Goal: Submit feedback/report problem

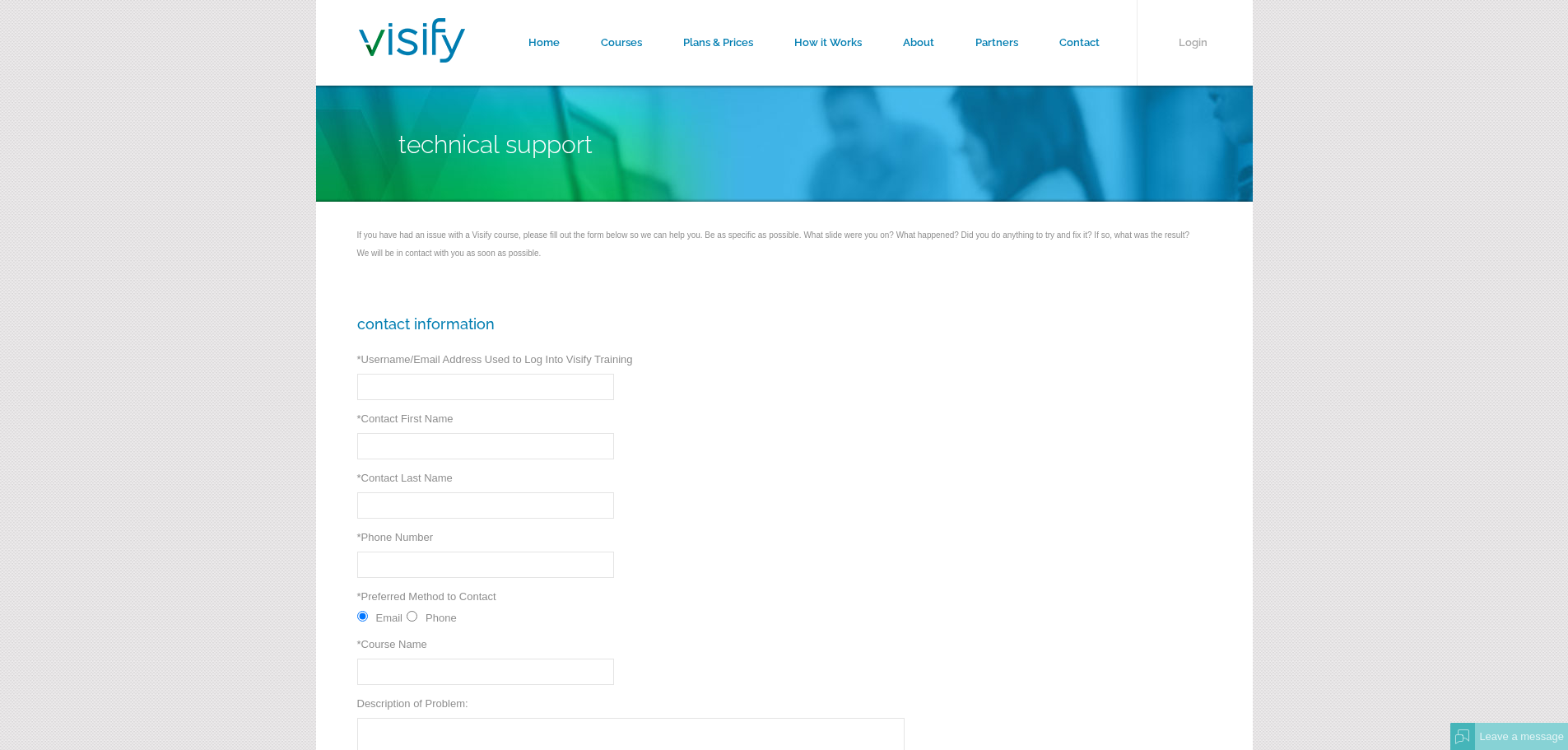
click at [555, 385] on input "* Username/Email Address Used to Log Into Visify Training" at bounding box center [486, 387] width 257 height 26
type input "[EMAIL_ADDRESS][DOMAIN_NAME]"
type input "[PERSON_NAME]"
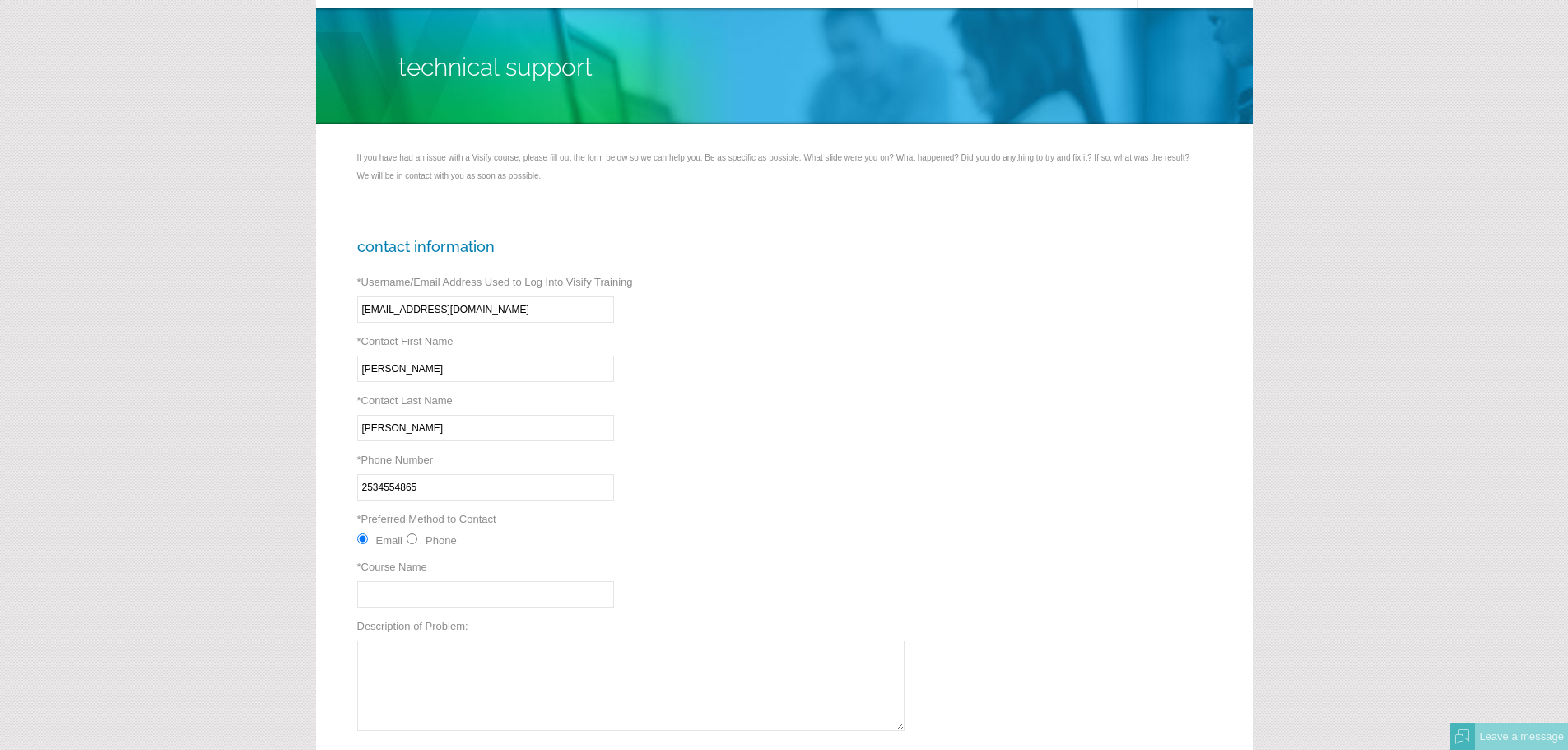
scroll to position [329, 0]
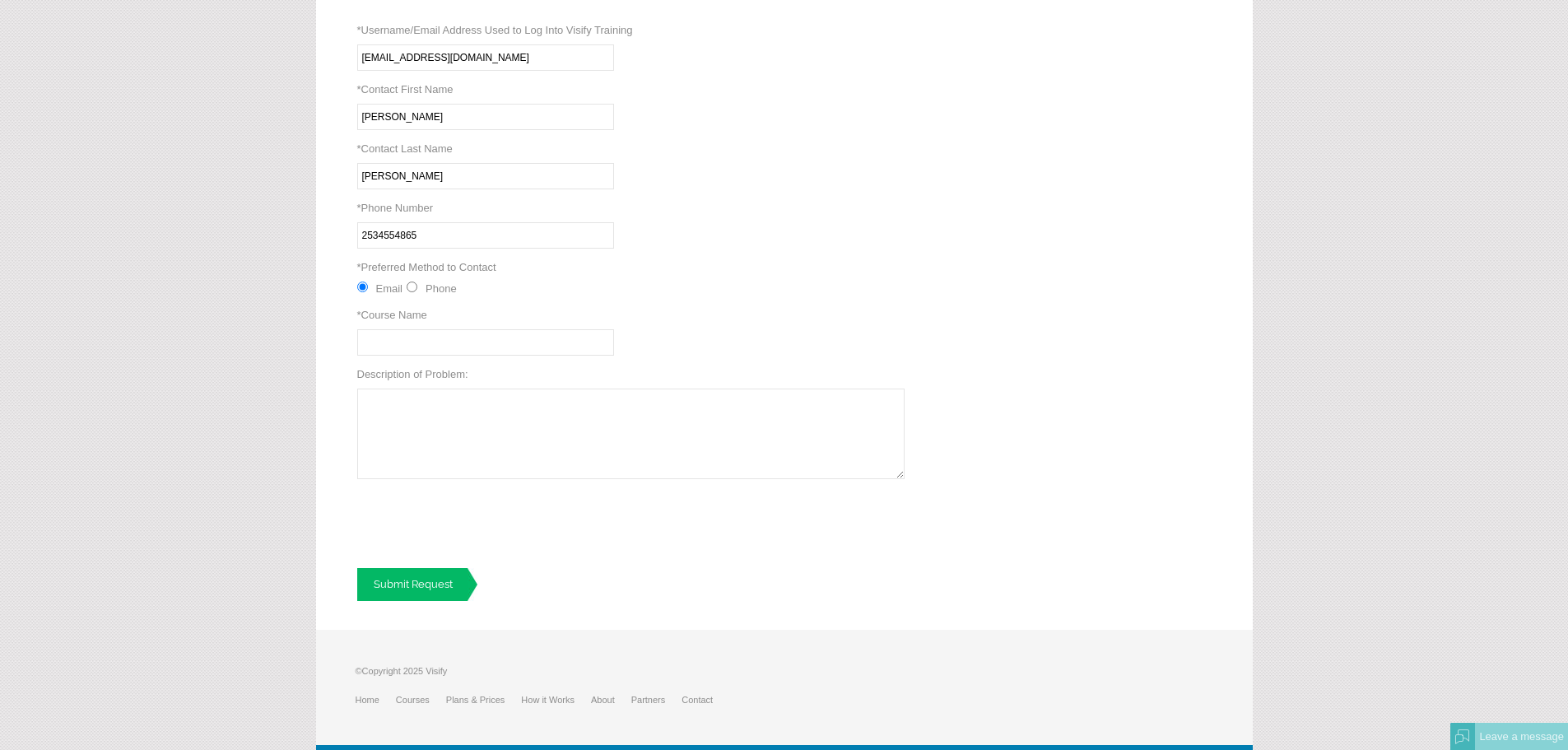
type input "2534554865"
click at [394, 346] on input "* Course Name" at bounding box center [486, 342] width 257 height 26
click at [411, 455] on textarea "Description of Problem:" at bounding box center [631, 433] width 547 height 90
click at [451, 428] on textarea "Description of Problem:" at bounding box center [631, 433] width 547 height 90
click at [535, 413] on textarea "Log" at bounding box center [631, 433] width 547 height 90
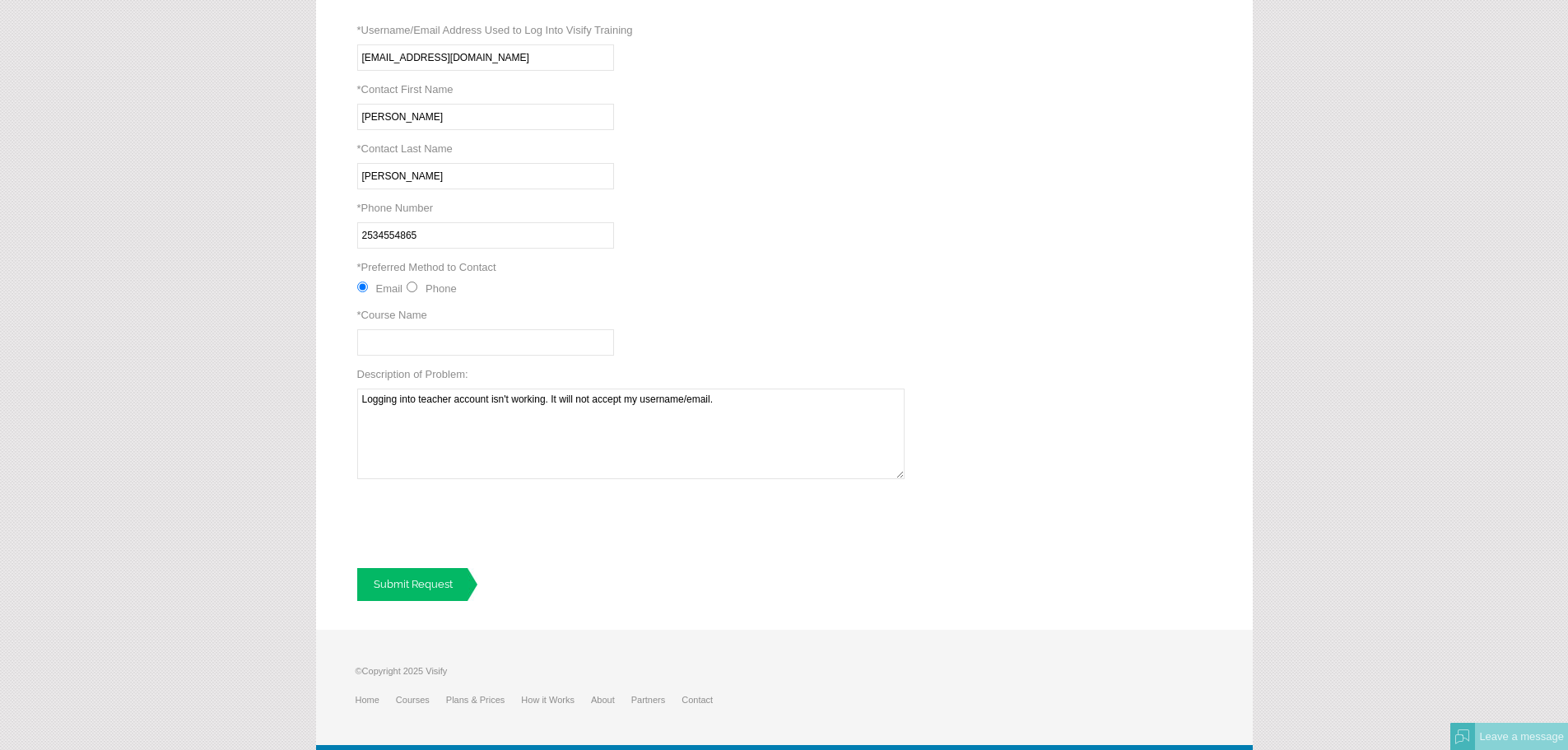
type textarea "Logging into teacher account isn't working. It will not accept my username/emai…"
click at [567, 344] on input "* Course Name" at bounding box center [486, 342] width 257 height 26
type input "Supervisor Training"
click at [415, 563] on div "Contact Information * Username/Email Address Used to Log Into Visify Training […" at bounding box center [784, 293] width 937 height 672
click at [412, 578] on link "Submit Request" at bounding box center [418, 585] width 120 height 33
